Goal: Information Seeking & Learning: Learn about a topic

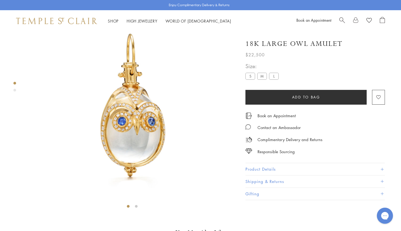
scroll to position [32, 0]
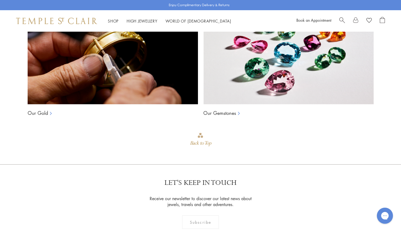
scroll to position [627, 0]
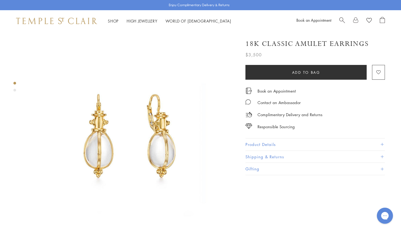
click at [159, 140] on img at bounding box center [132, 137] width 211 height 211
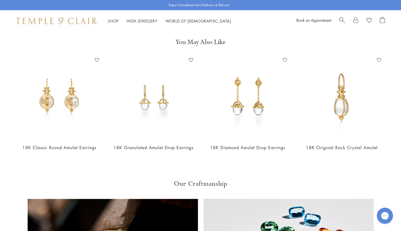
scroll to position [442, 0]
click at [349, 125] on img at bounding box center [341, 97] width 83 height 83
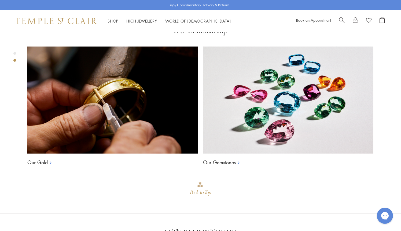
scroll to position [393, 0]
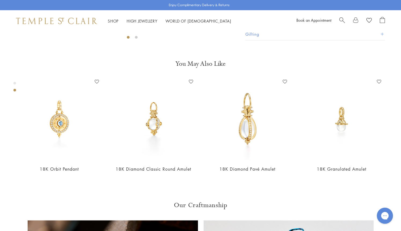
scroll to position [201, 0]
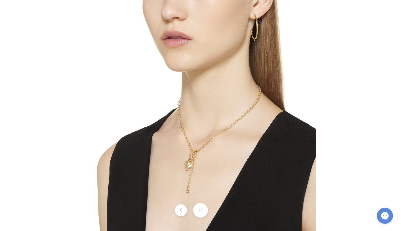
click at [187, 165] on img at bounding box center [200, 115] width 231 height 231
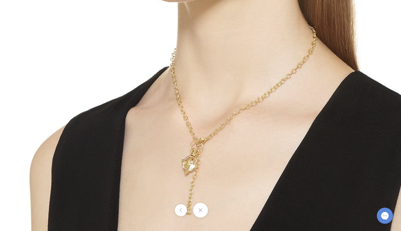
click at [187, 165] on img at bounding box center [210, 78] width 403 height 403
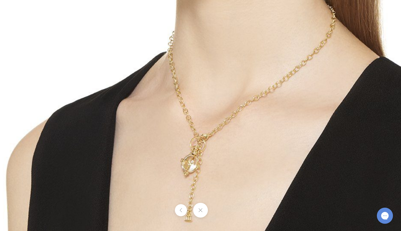
click at [187, 165] on img at bounding box center [214, 66] width 464 height 464
